Goal: Task Accomplishment & Management: Complete application form

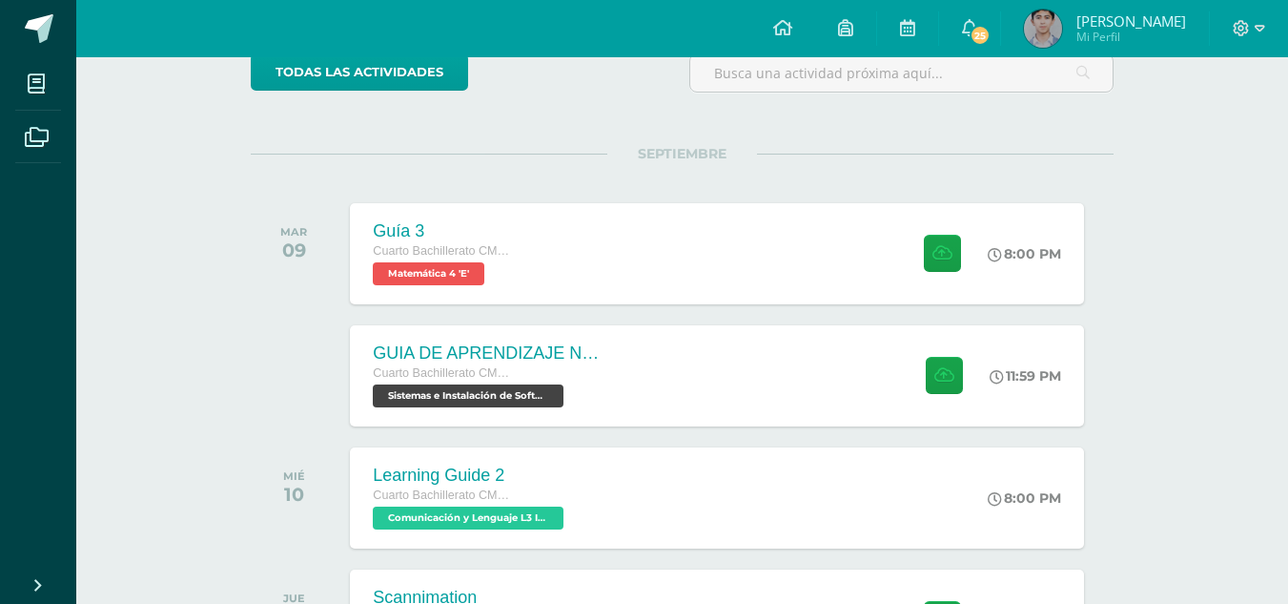
scroll to position [190, 0]
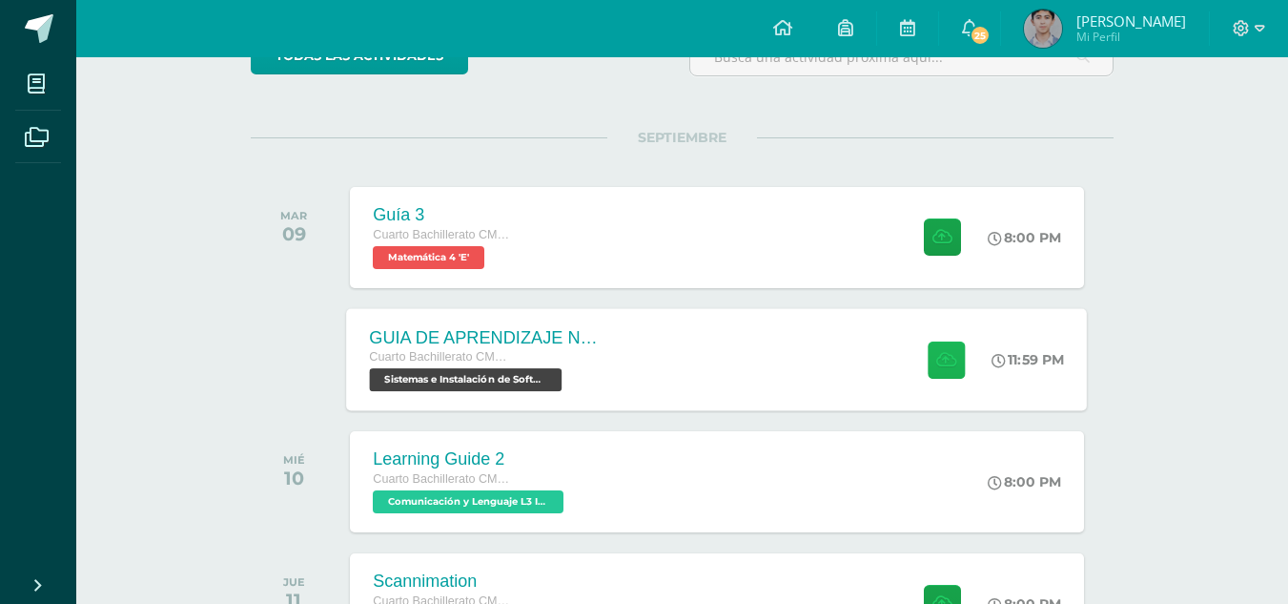
click at [936, 357] on icon at bounding box center [946, 359] width 20 height 16
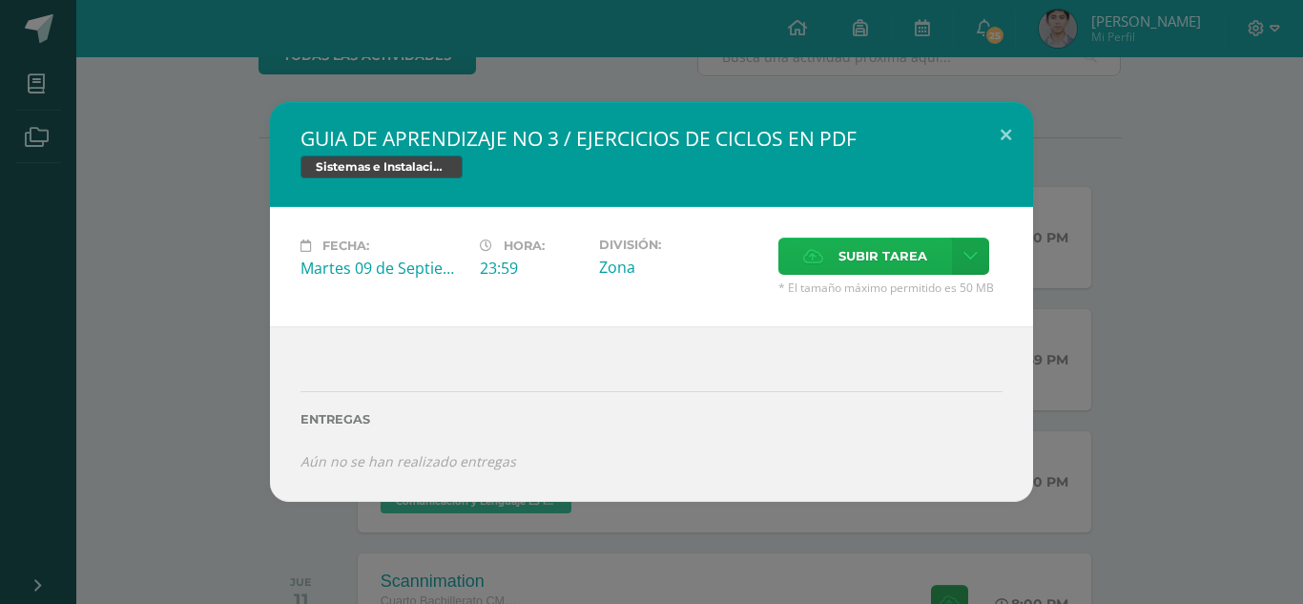
click at [873, 266] on span "Subir tarea" at bounding box center [882, 255] width 89 height 35
click at [0, 0] on input "Subir tarea" at bounding box center [0, 0] width 0 height 0
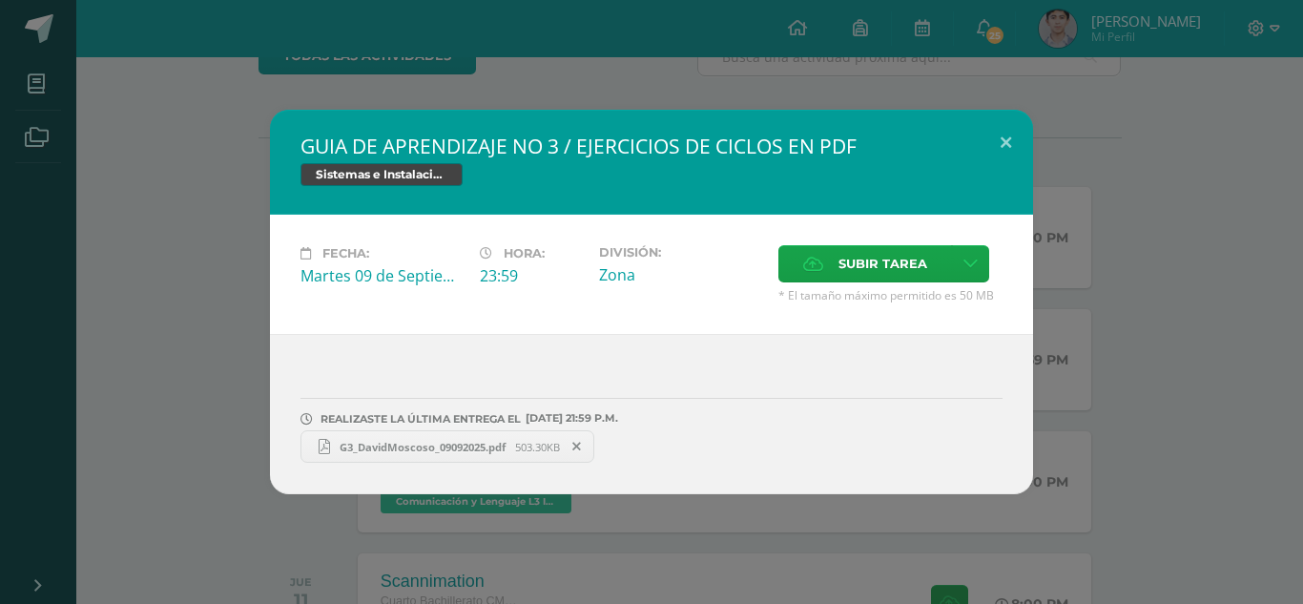
click at [454, 457] on link "G3_DavidMoscoso_09092025.pdf 503.30KB" at bounding box center [447, 446] width 294 height 32
click at [992, 138] on button at bounding box center [1005, 142] width 54 height 65
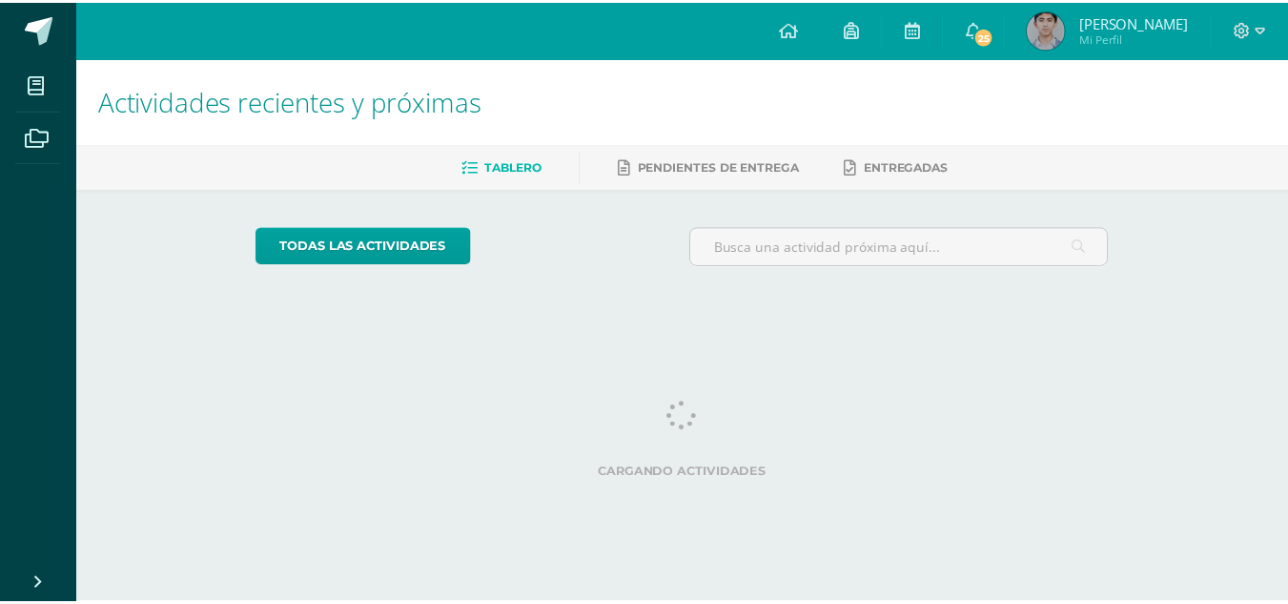
scroll to position [0, 8]
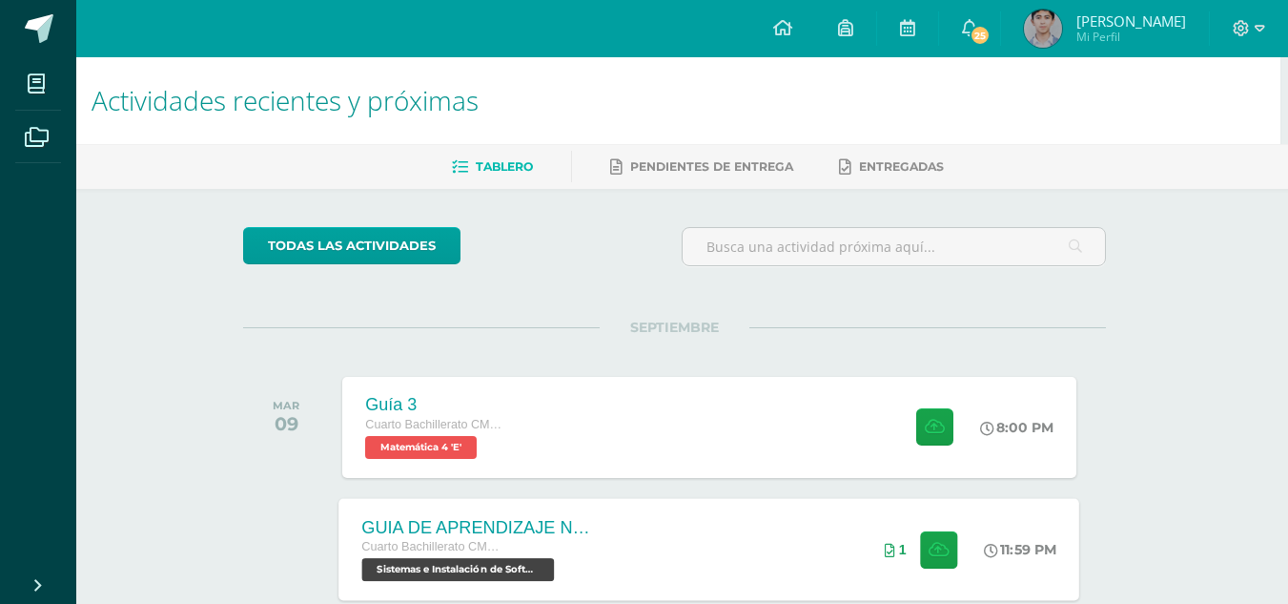
click at [406, 562] on span "Sistemas e Instalación de Software (Desarrollo de Software) 'E'" at bounding box center [458, 569] width 193 height 23
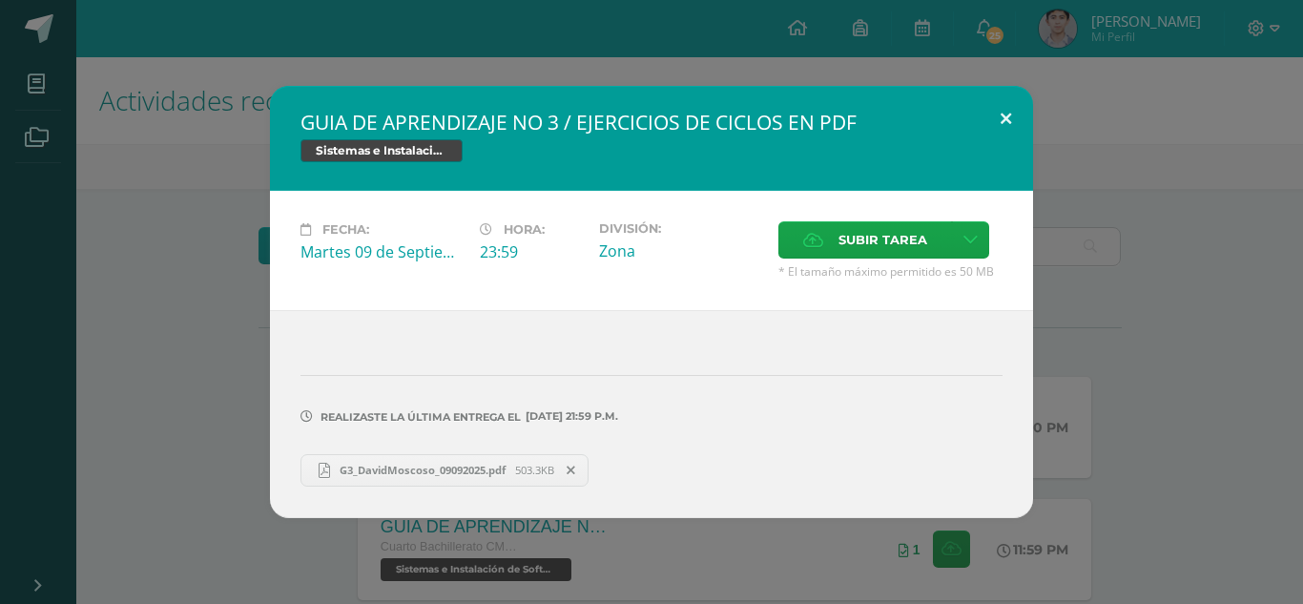
click at [998, 131] on button at bounding box center [1005, 118] width 54 height 65
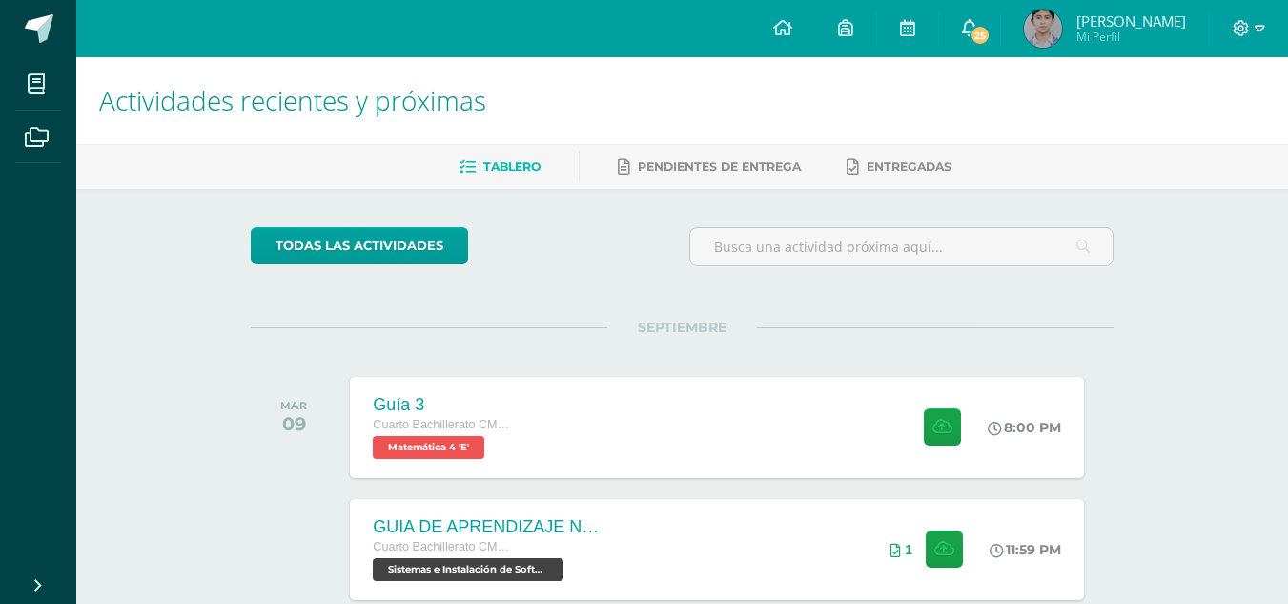
click at [969, 47] on link "25" at bounding box center [969, 28] width 61 height 57
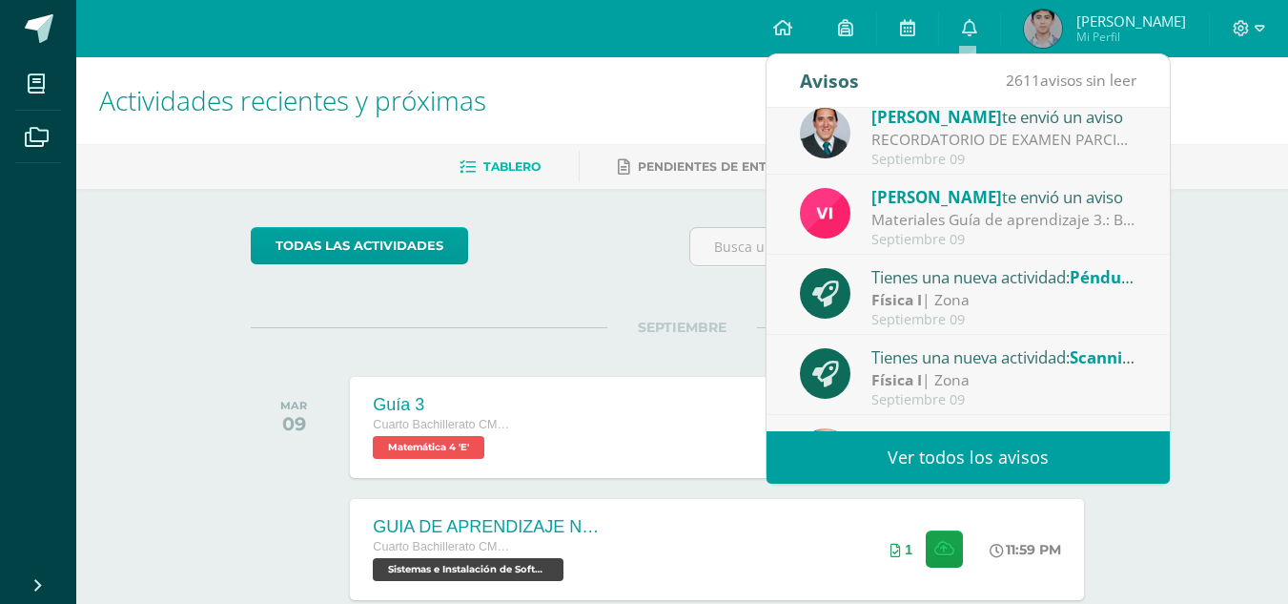
scroll to position [175, 0]
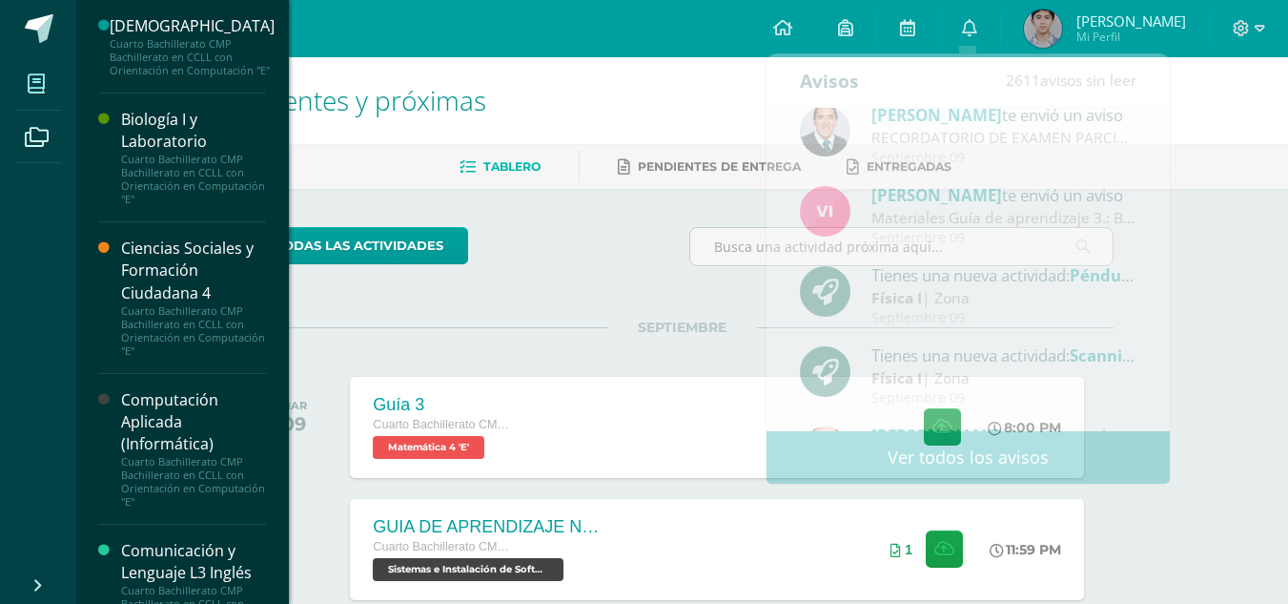
click at [52, 70] on span at bounding box center [36, 83] width 43 height 43
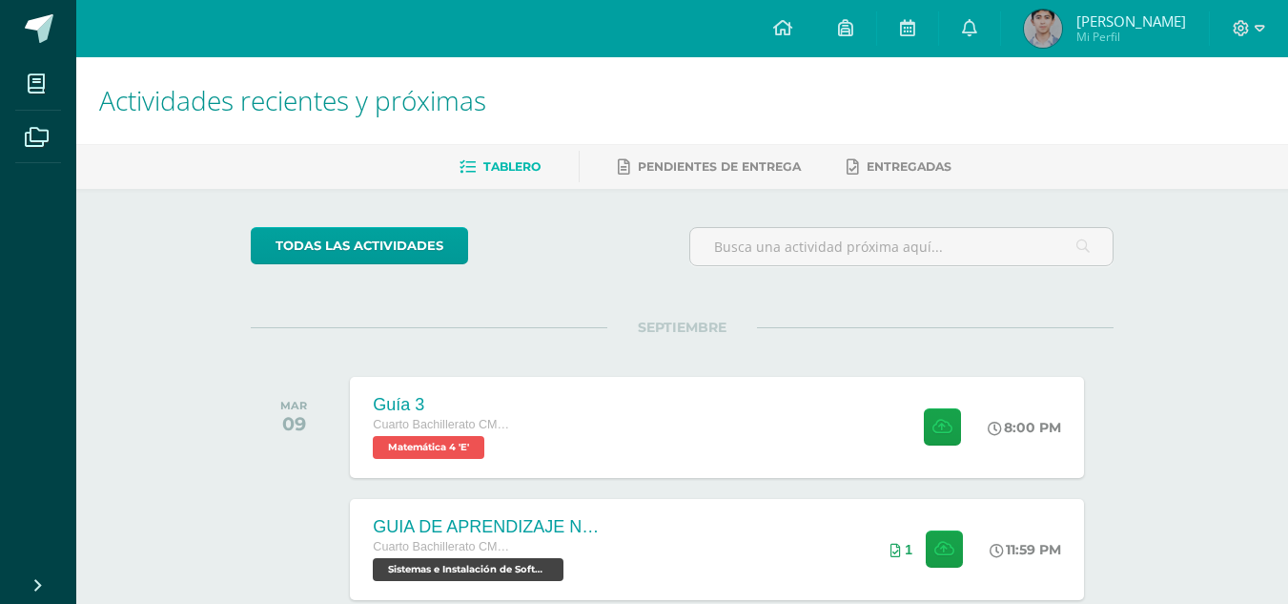
click at [1028, 44] on span "[PERSON_NAME] Mi Perfil" at bounding box center [1105, 29] width 170 height 38
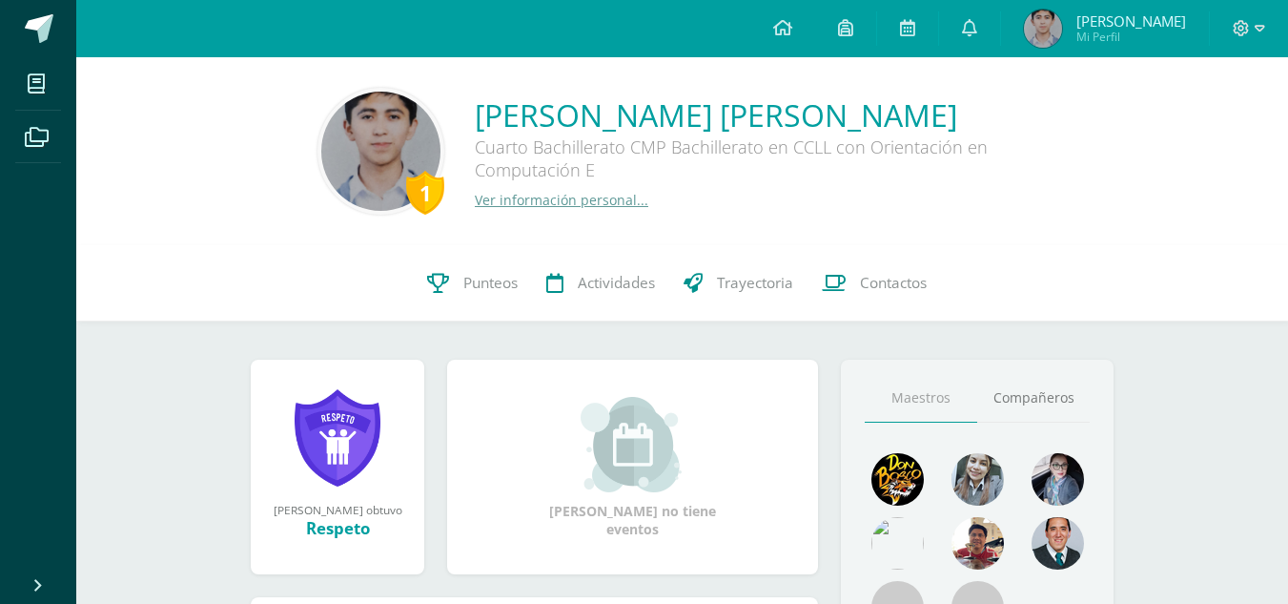
click at [483, 282] on span "Punteos" at bounding box center [490, 283] width 54 height 20
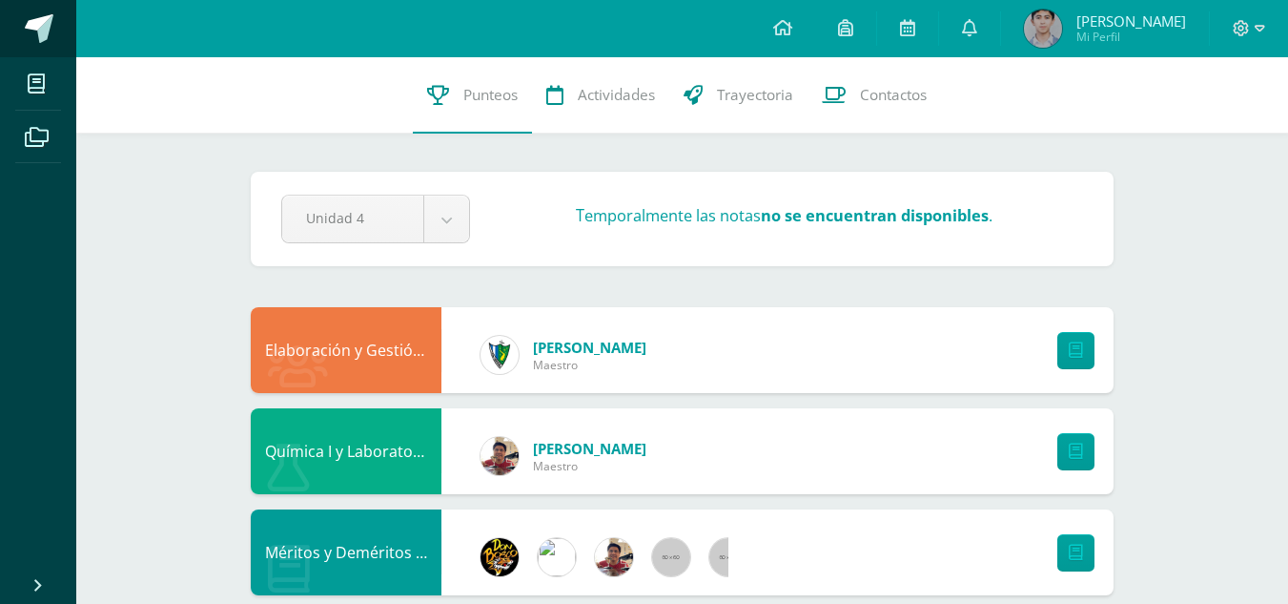
click at [60, 37] on span at bounding box center [105, 30] width 90 height 40
